Goal: Check status

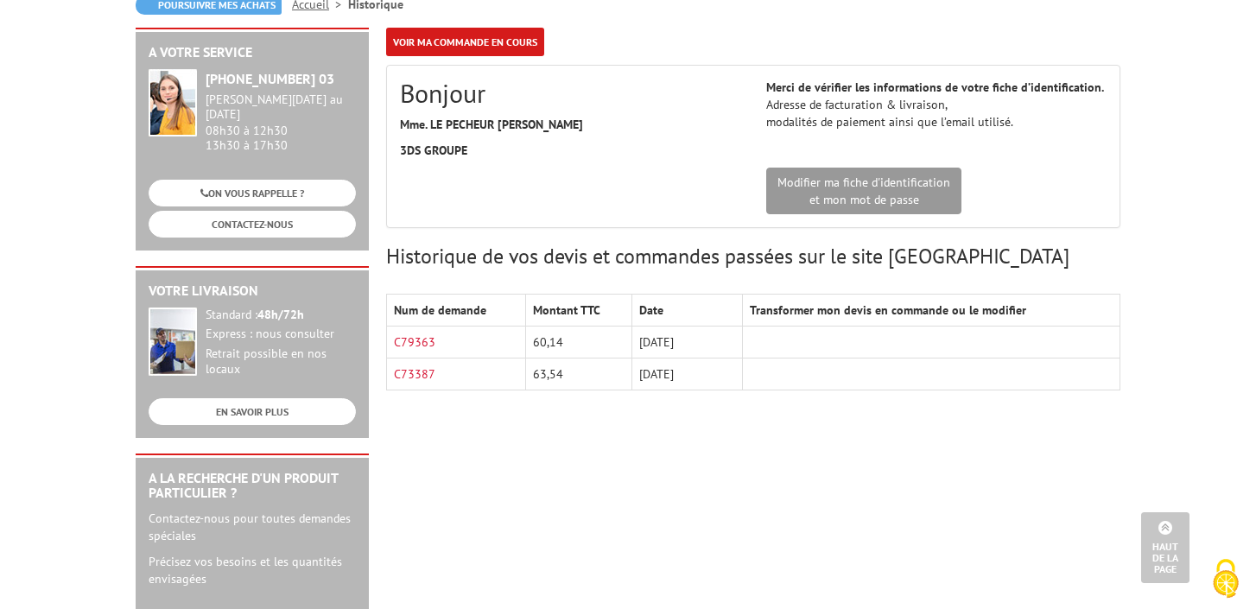
scroll to position [171, 0]
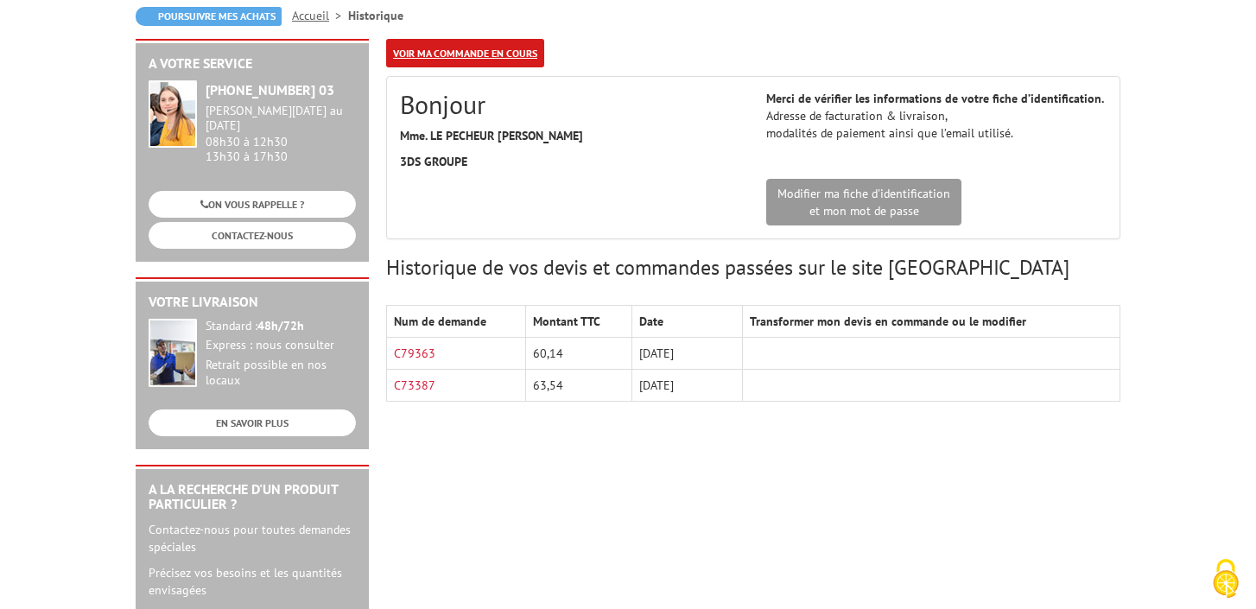
click at [476, 54] on link "Voir ma commande en cours" at bounding box center [465, 53] width 158 height 29
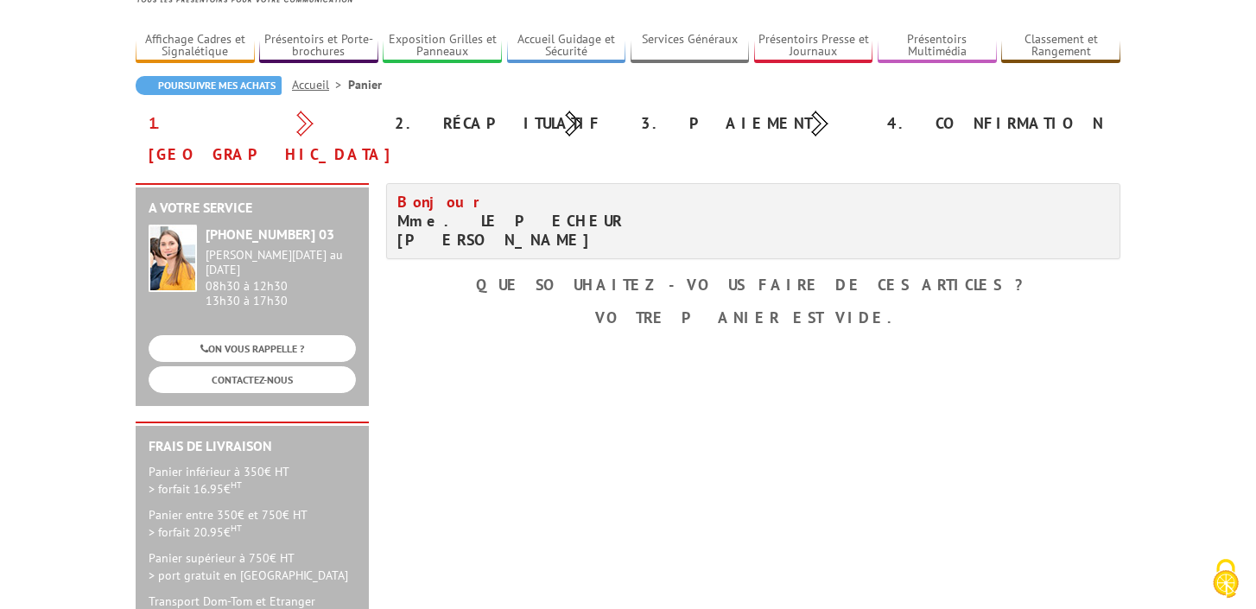
scroll to position [95, 0]
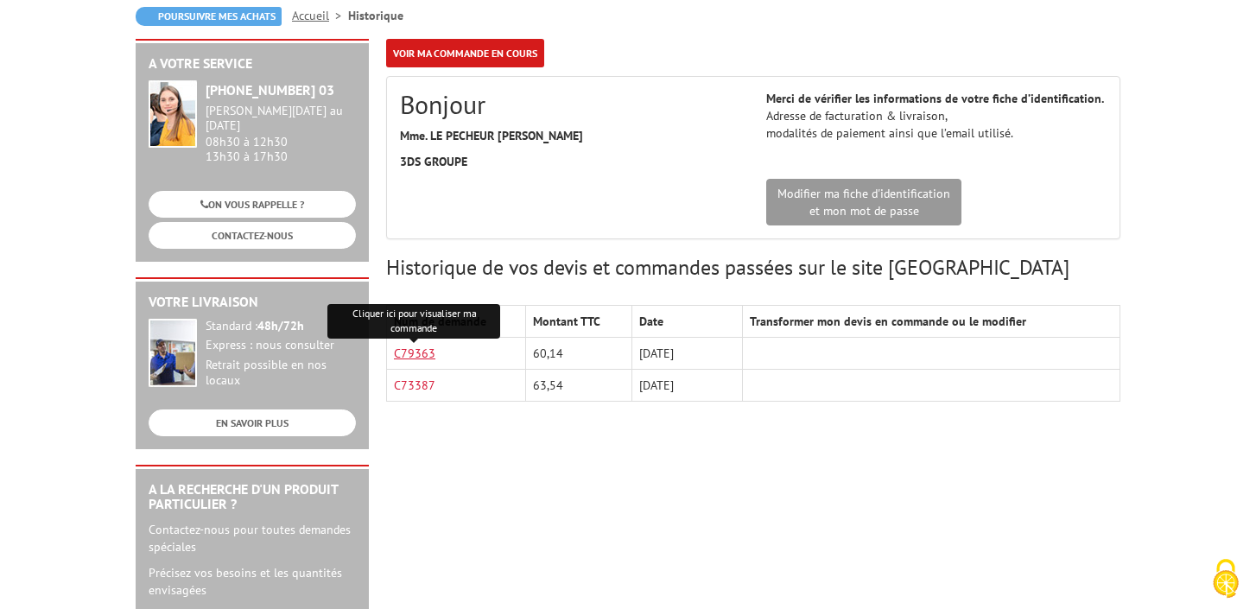
click at [427, 353] on link "C79363" at bounding box center [414, 354] width 41 height 16
